Goal: Check status: Check status

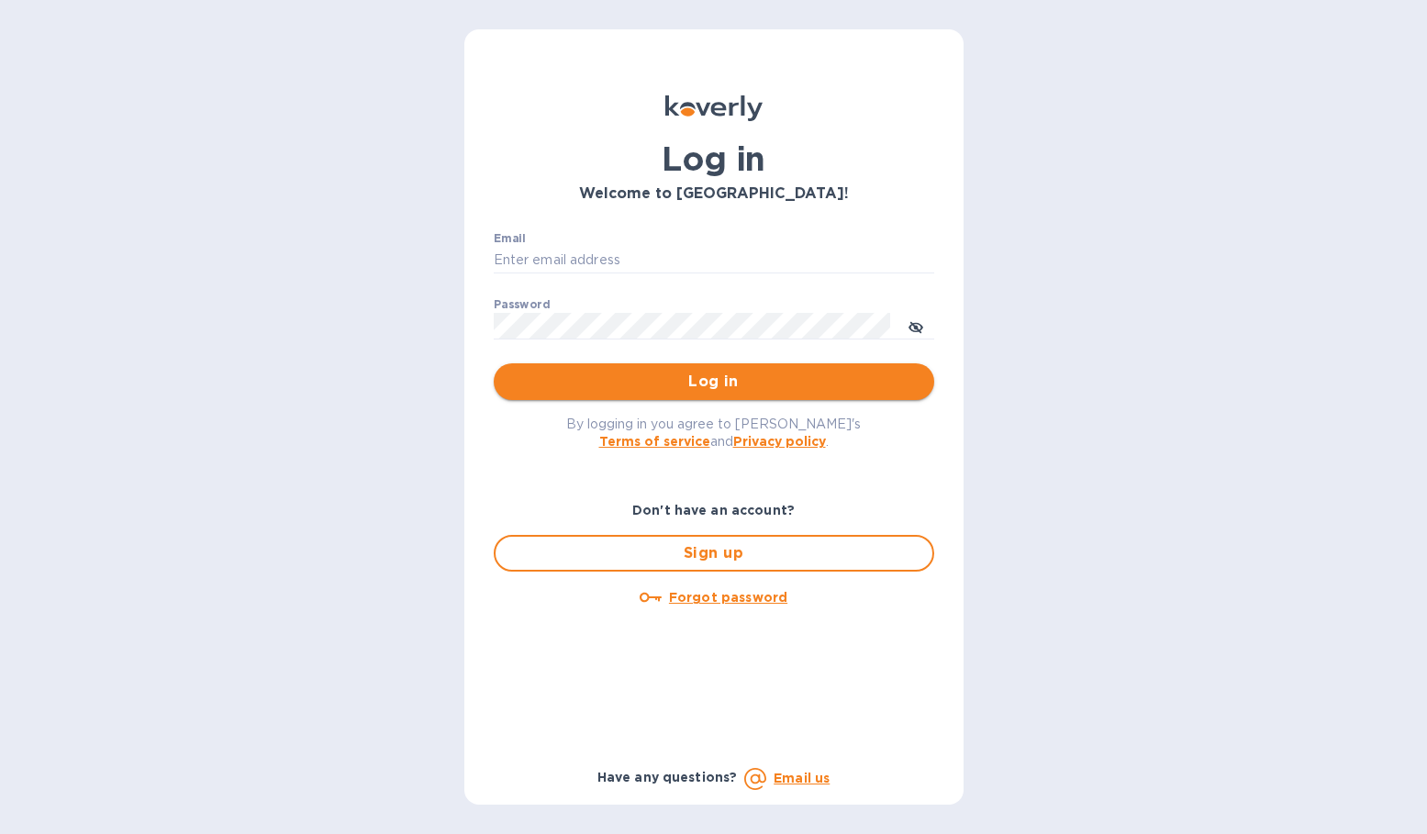
type input "TBoyle@zarachlogistics.com"
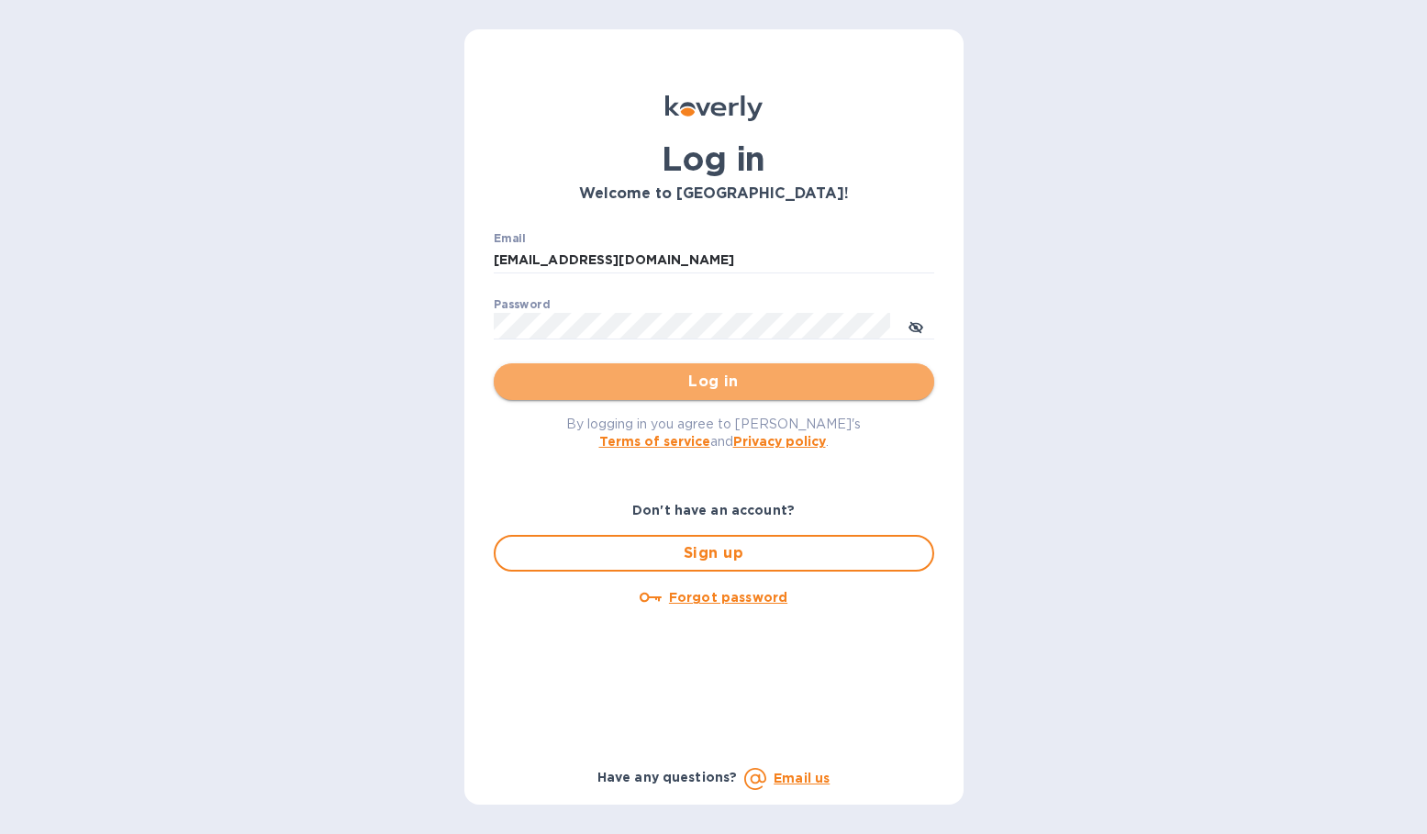
click at [635, 382] on span "Log in" at bounding box center [713, 382] width 411 height 22
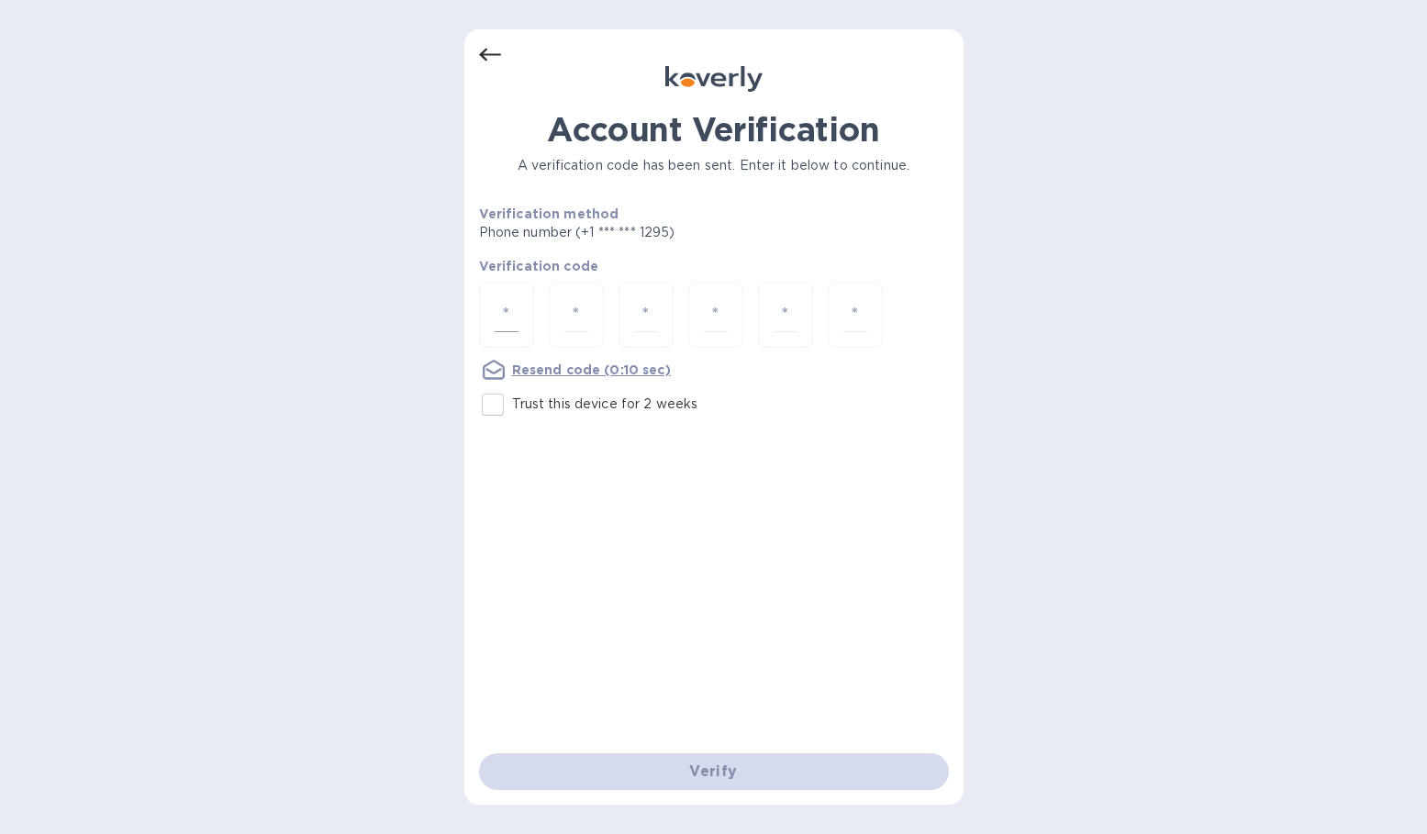
click at [506, 303] on div at bounding box center [506, 315] width 55 height 65
type input "4"
type input "1"
type input "4"
type input "0"
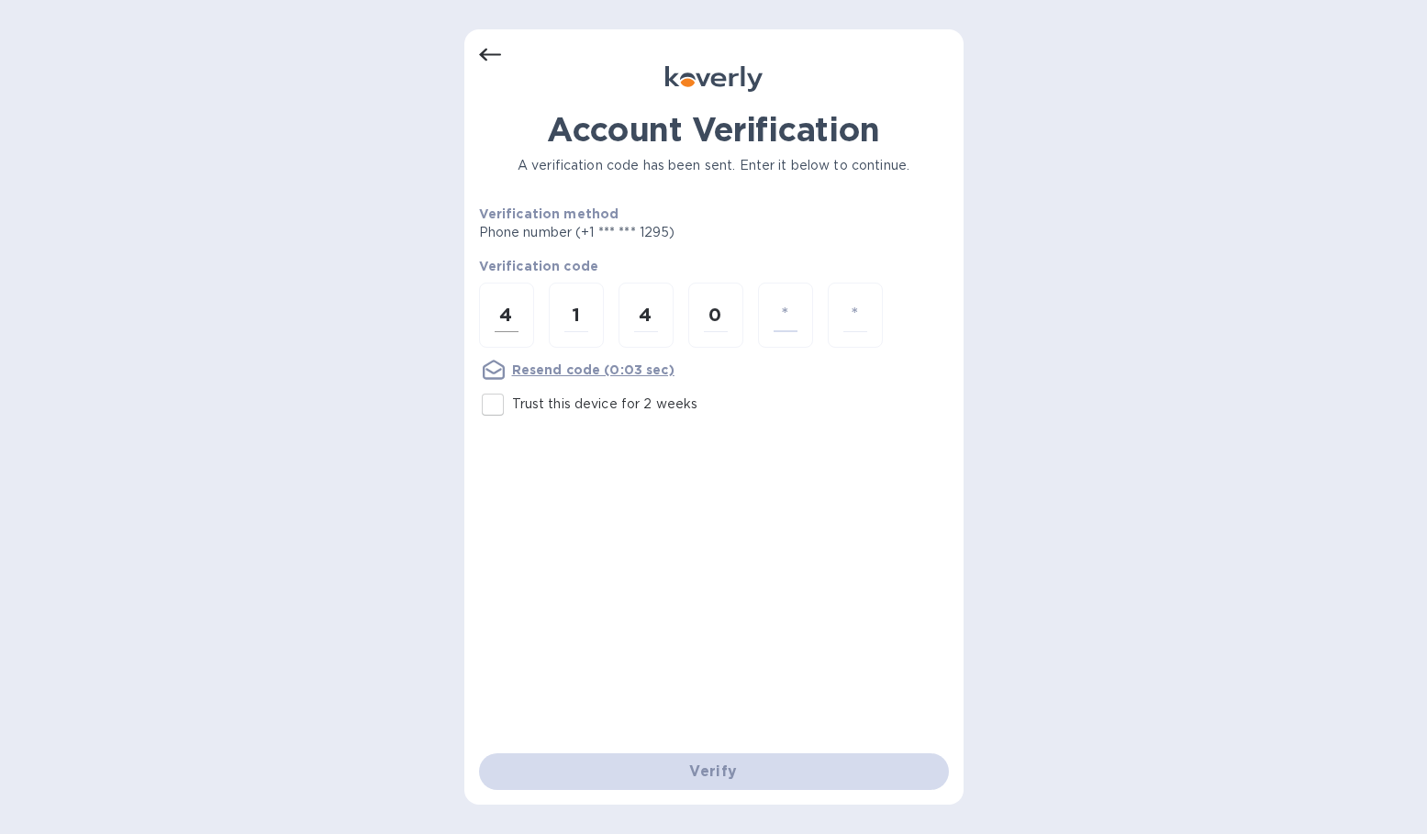
type input "3"
type input "5"
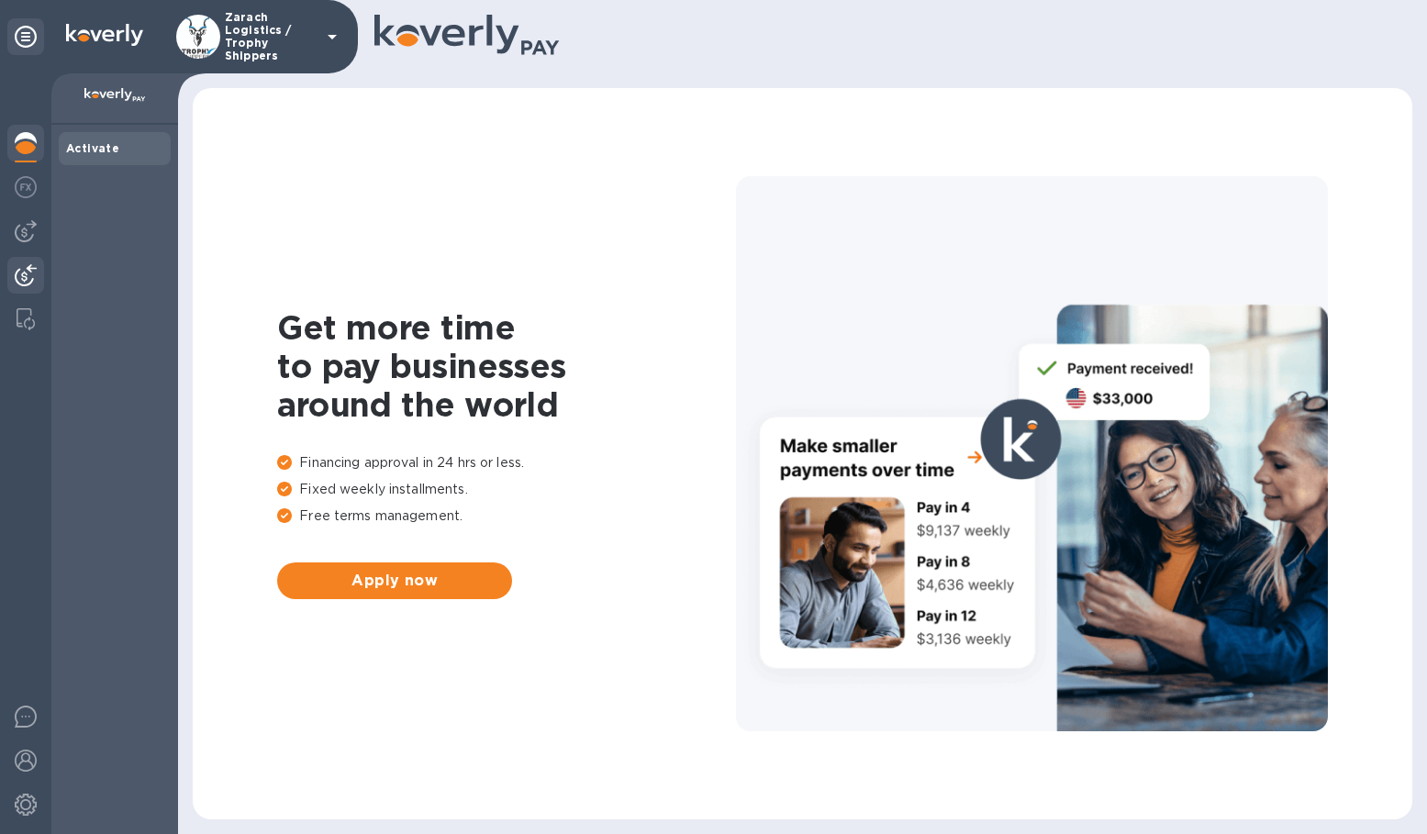
click at [26, 281] on img at bounding box center [26, 275] width 22 height 22
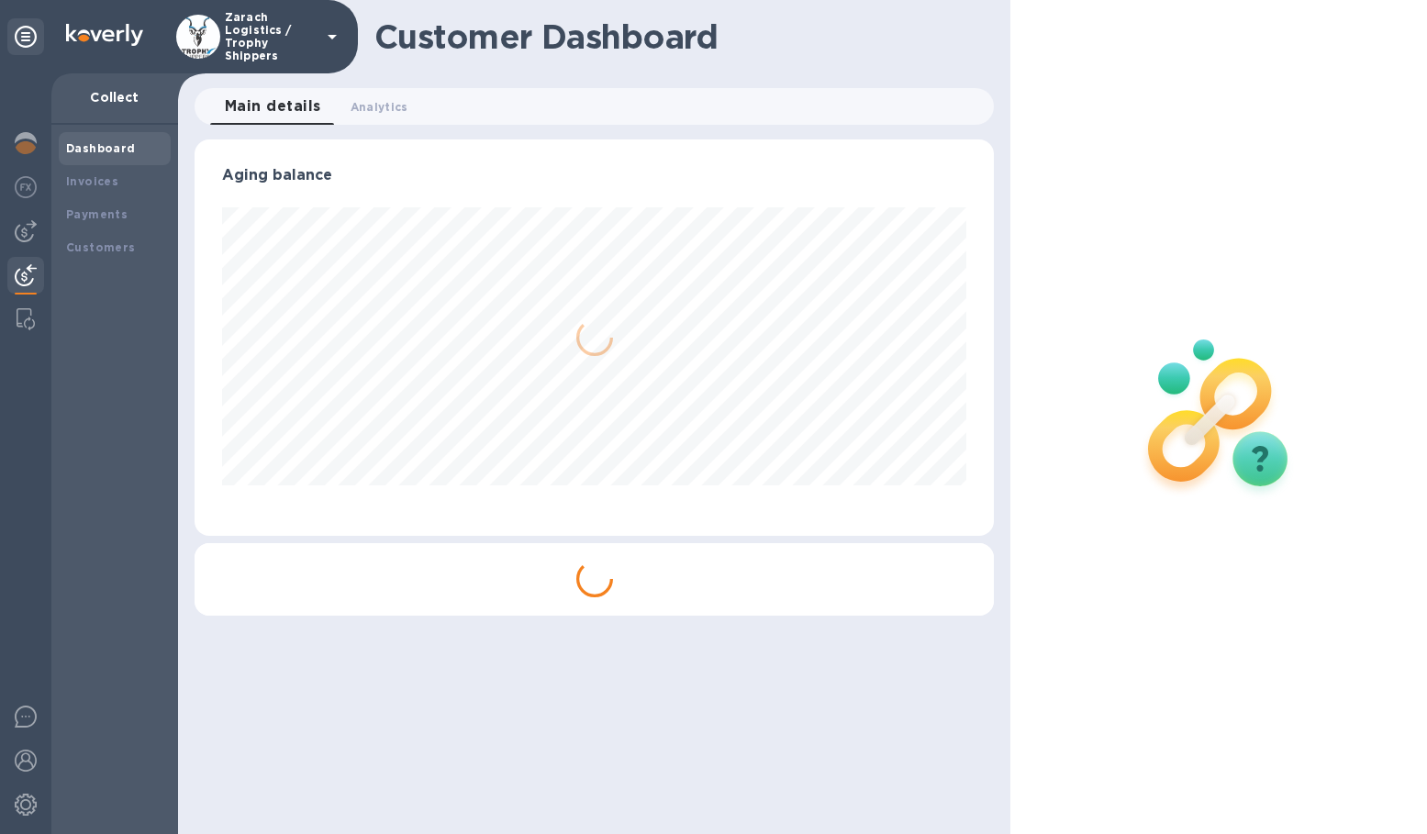
scroll to position [396, 800]
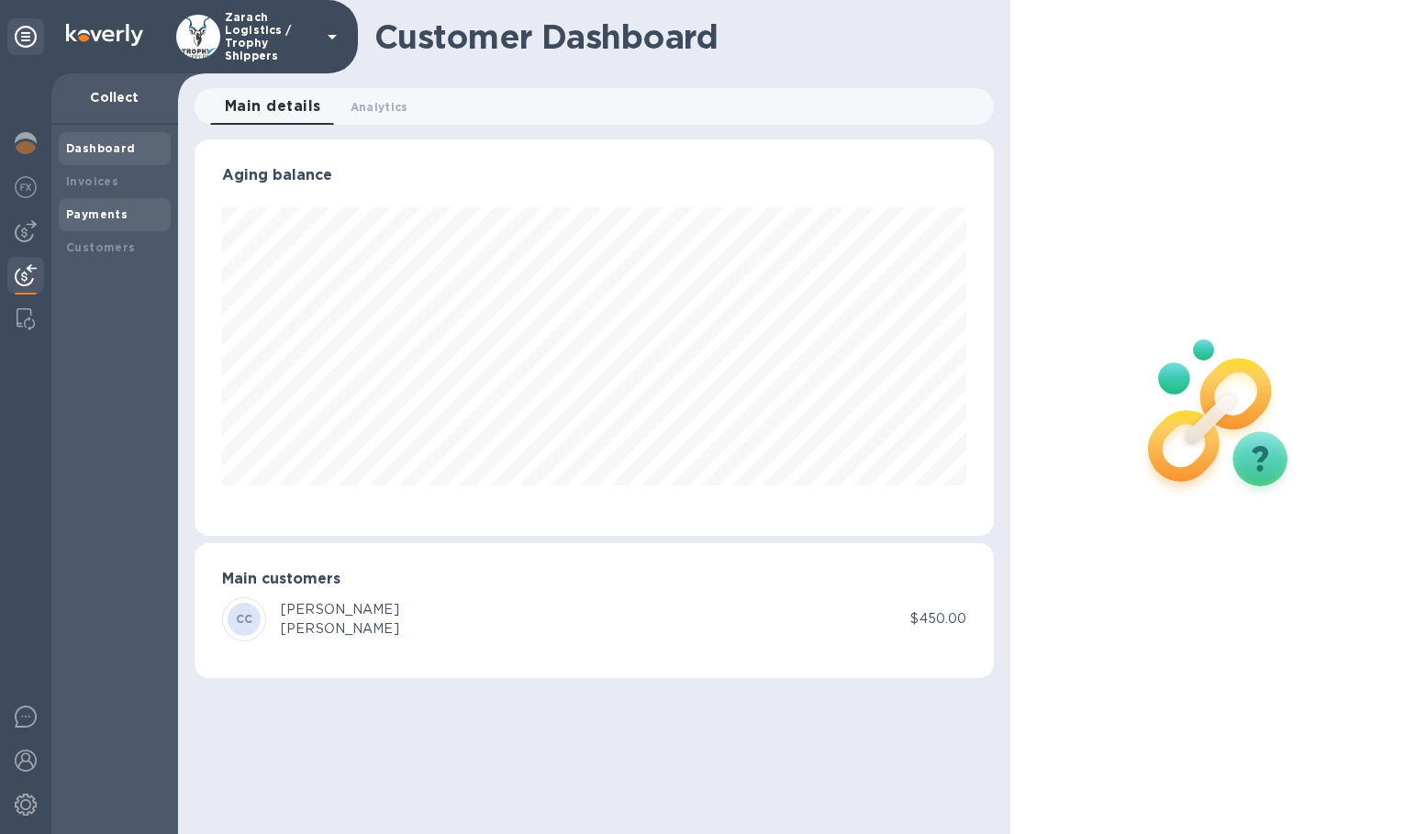
click at [94, 208] on b "Payments" at bounding box center [96, 214] width 61 height 14
